Goal: Information Seeking & Learning: Find specific fact

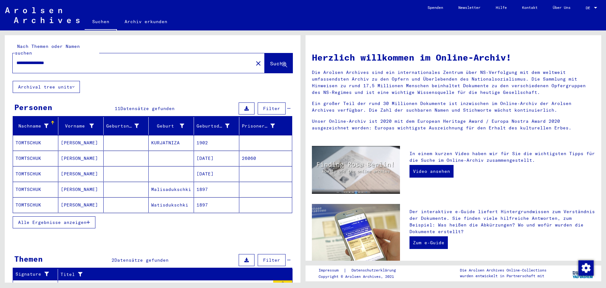
click at [154, 135] on mat-cell "KURJATNIZA" at bounding box center [171, 142] width 45 height 15
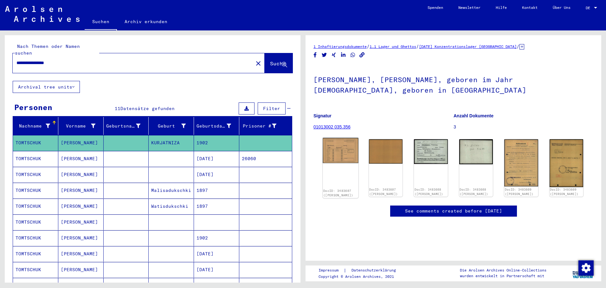
click at [350, 156] on img at bounding box center [341, 150] width 36 height 25
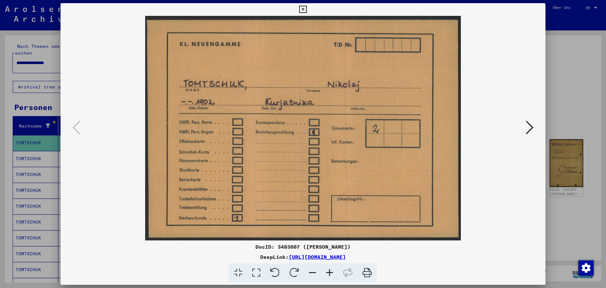
click at [535, 124] on button at bounding box center [529, 128] width 11 height 18
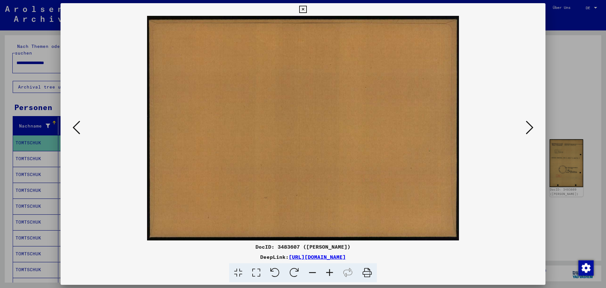
click at [532, 124] on icon at bounding box center [530, 127] width 8 height 15
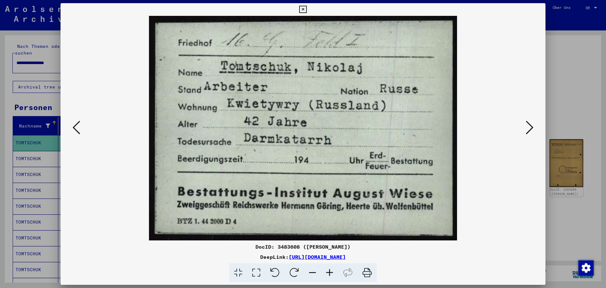
click at [529, 126] on icon at bounding box center [530, 127] width 8 height 15
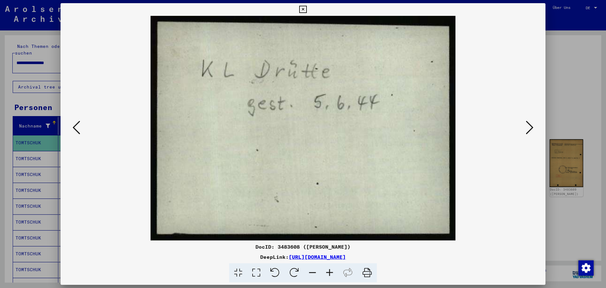
click at [25, 152] on div at bounding box center [303, 144] width 606 height 288
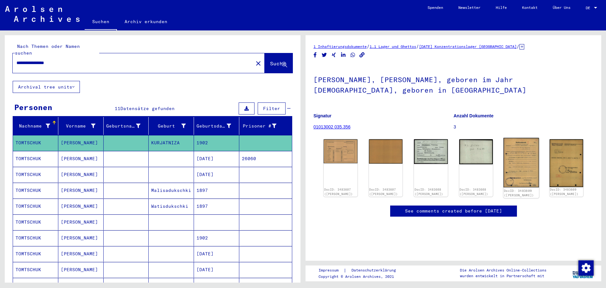
click at [516, 151] on img at bounding box center [521, 162] width 36 height 49
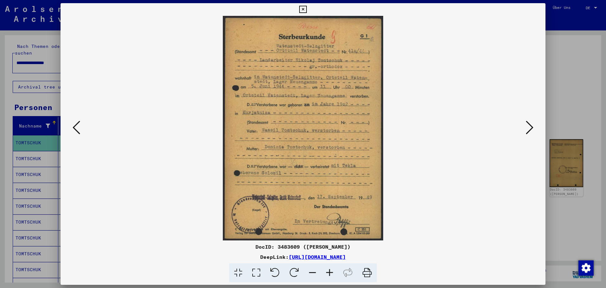
click at [530, 128] on icon at bounding box center [530, 127] width 8 height 15
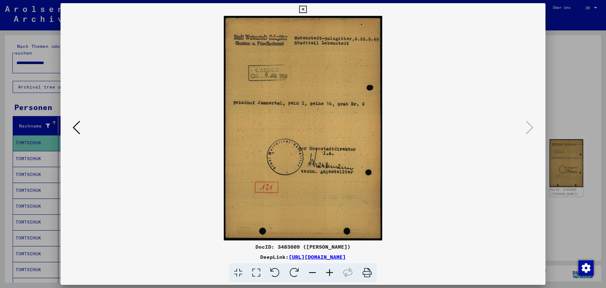
click at [36, 154] on div at bounding box center [303, 144] width 606 height 288
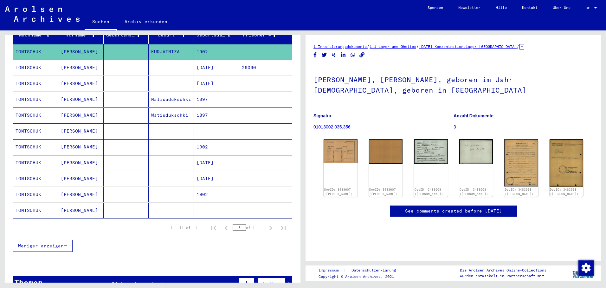
scroll to position [95, 0]
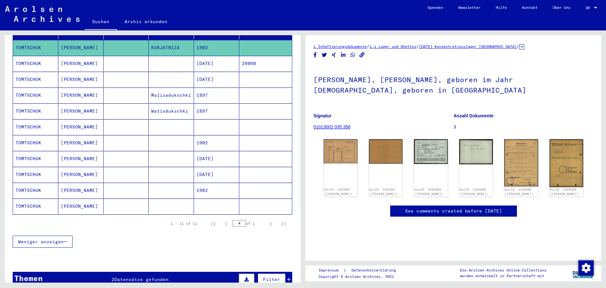
click at [203, 138] on mat-cell "1902" at bounding box center [216, 143] width 45 height 16
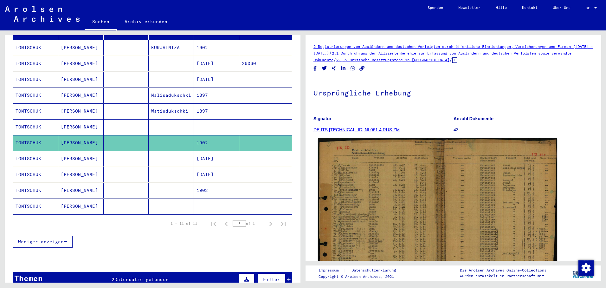
click at [396, 193] on img at bounding box center [437, 220] width 239 height 164
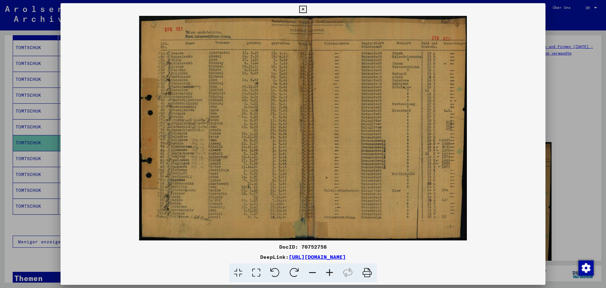
click at [36, 135] on div at bounding box center [303, 144] width 606 height 288
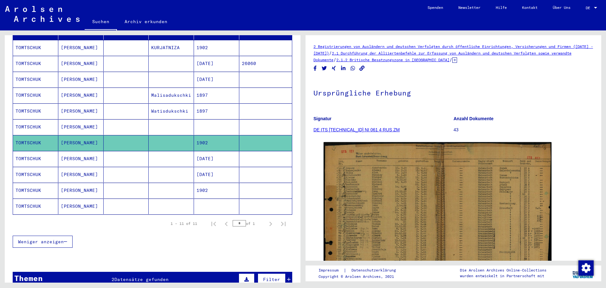
click at [200, 183] on mat-cell "1902" at bounding box center [216, 191] width 45 height 16
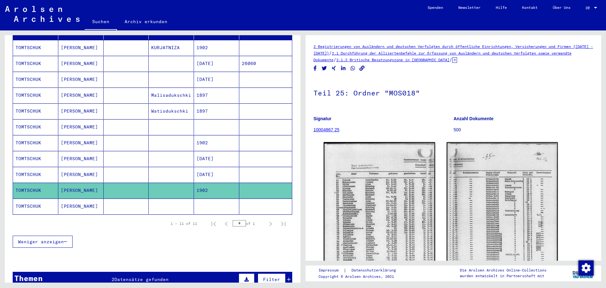
click at [213, 204] on mat-cell at bounding box center [216, 206] width 45 height 16
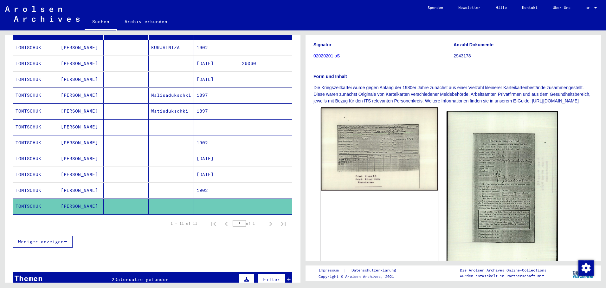
scroll to position [95, 0]
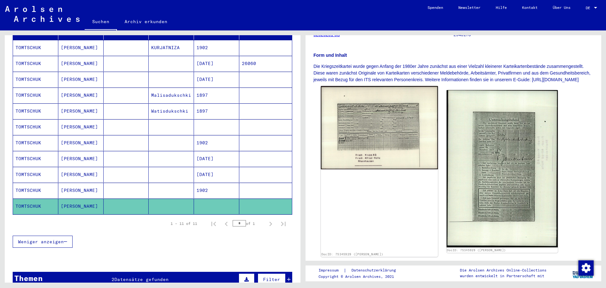
click at [374, 130] on img at bounding box center [379, 127] width 117 height 83
